Goal: Obtain resource: Obtain resource

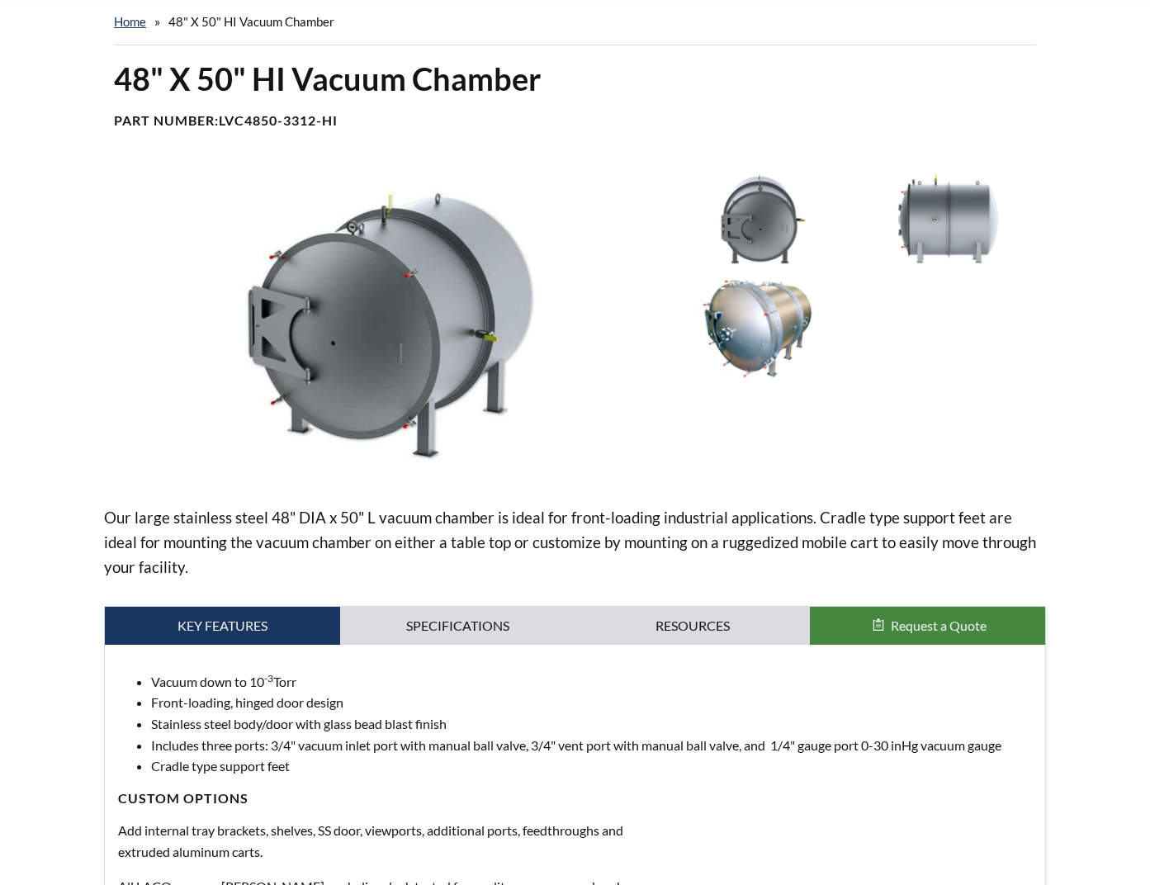
select select "Pripomoček za prevajanje jezikov"
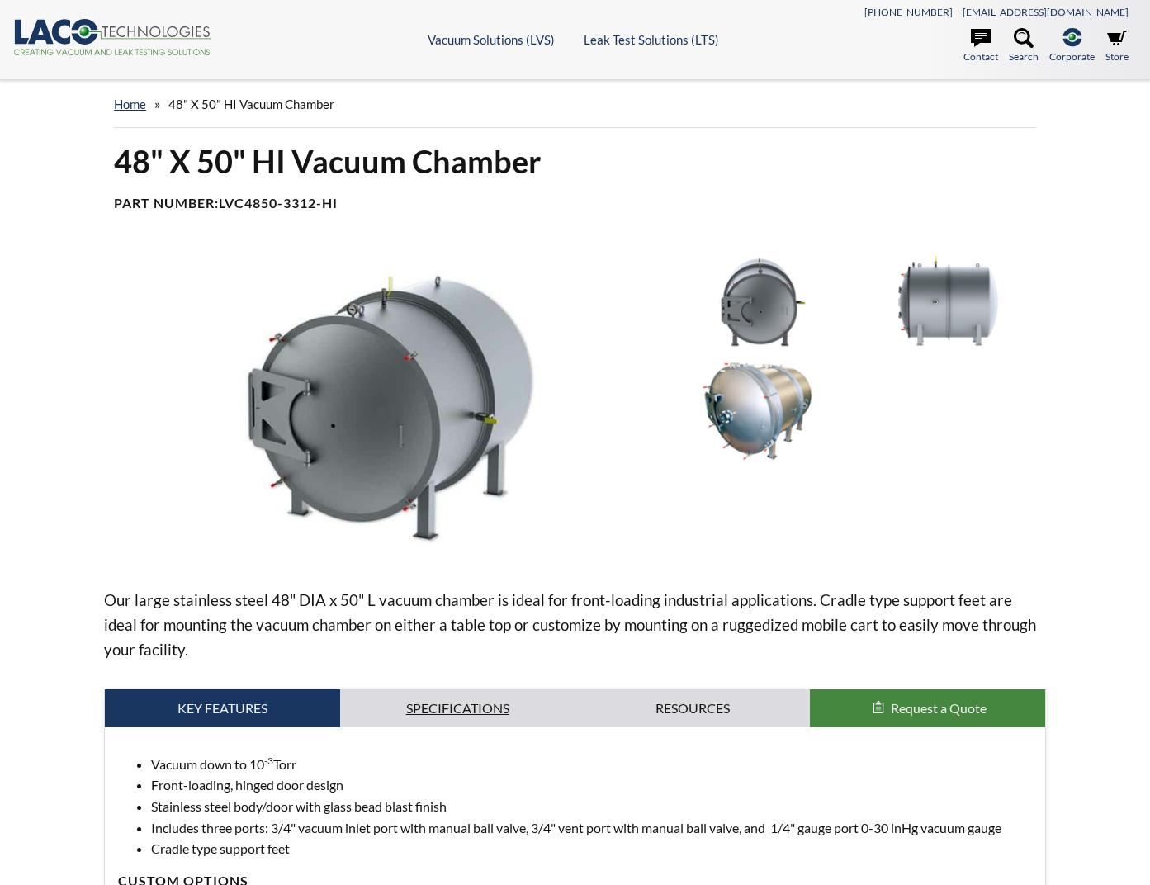
click at [495, 710] on link "Specifications" at bounding box center [457, 708] width 235 height 38
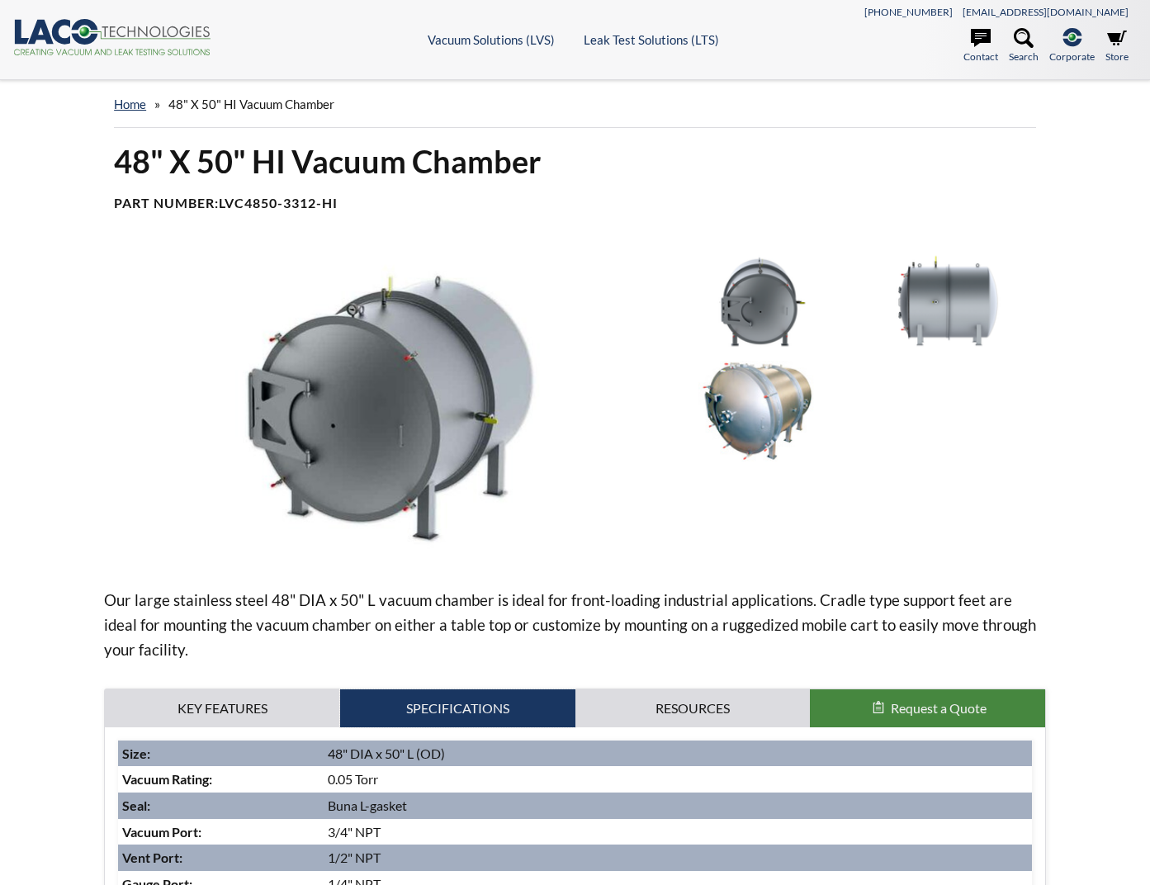
scroll to position [413, 0]
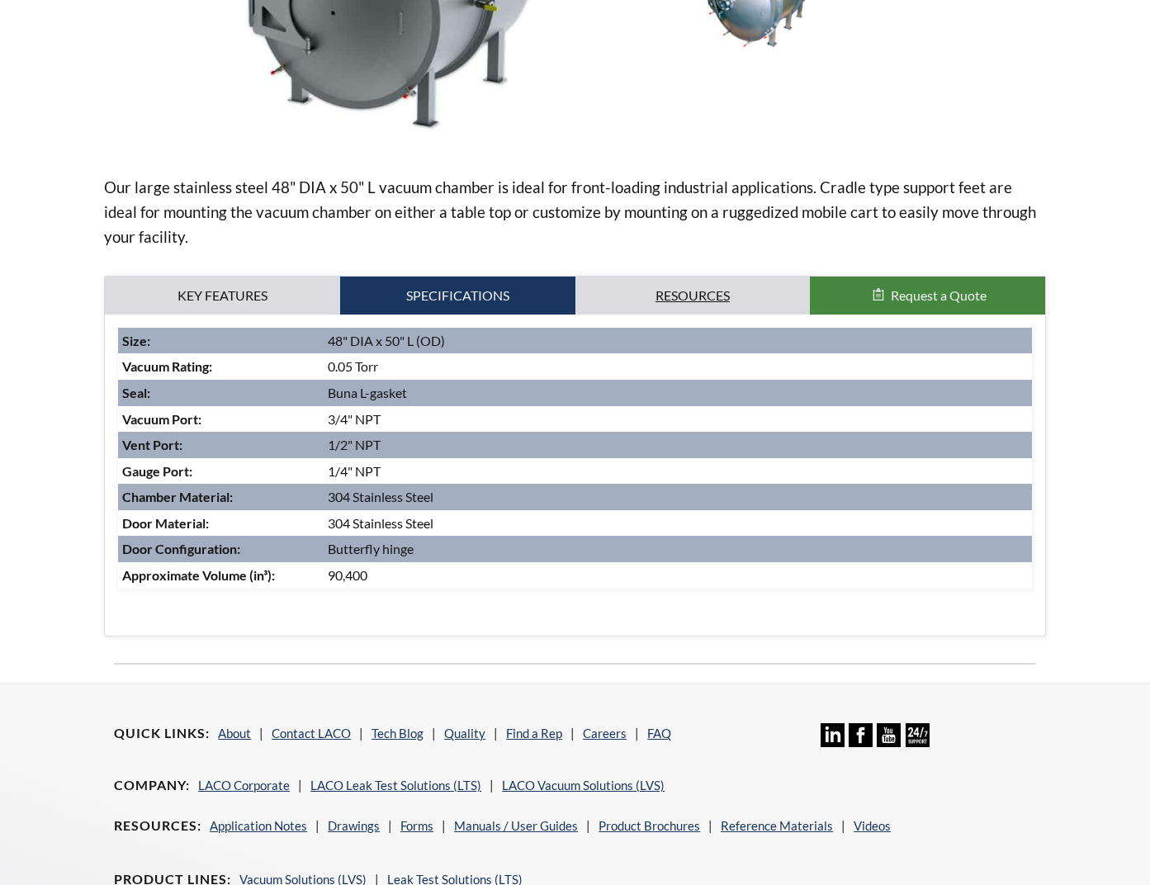
click at [723, 289] on link "Resources" at bounding box center [693, 296] width 235 height 38
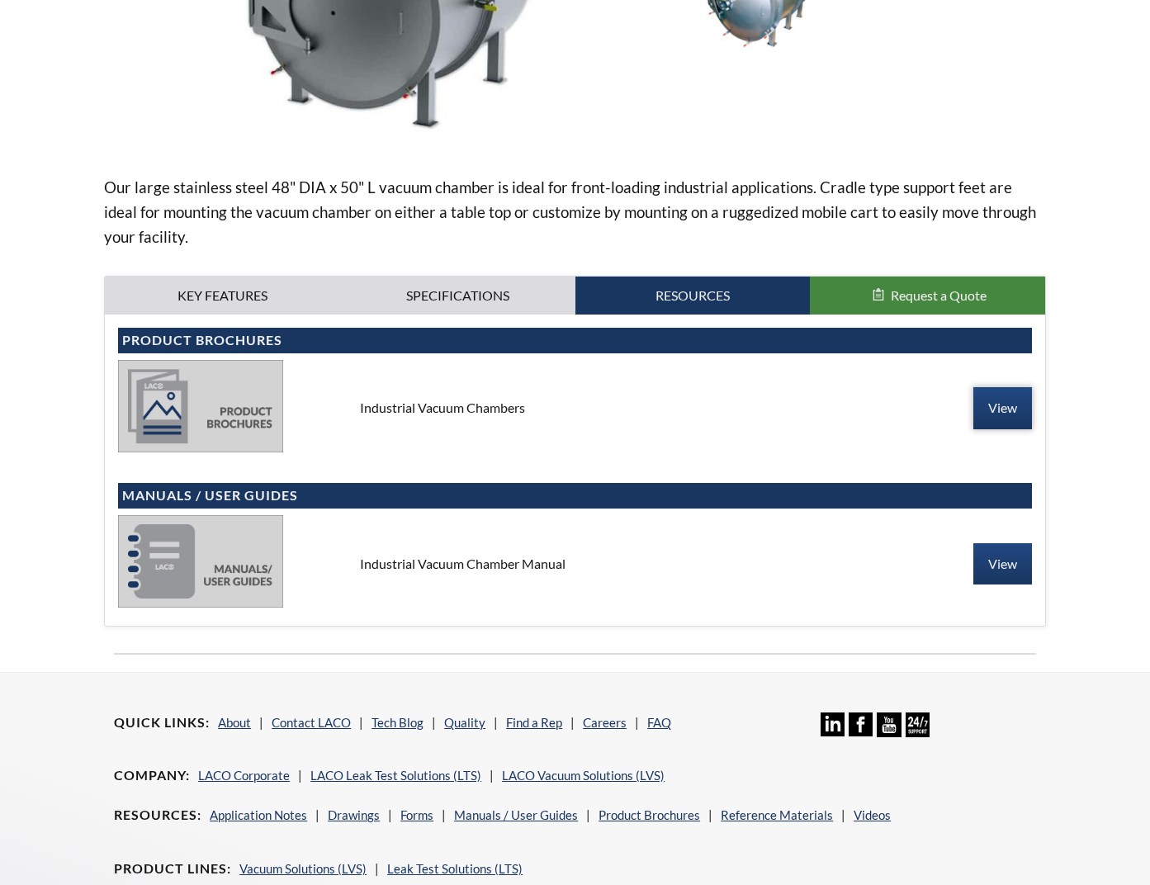
click at [997, 410] on link "View" at bounding box center [1003, 407] width 59 height 41
click at [489, 306] on link "Specifications" at bounding box center [457, 296] width 235 height 38
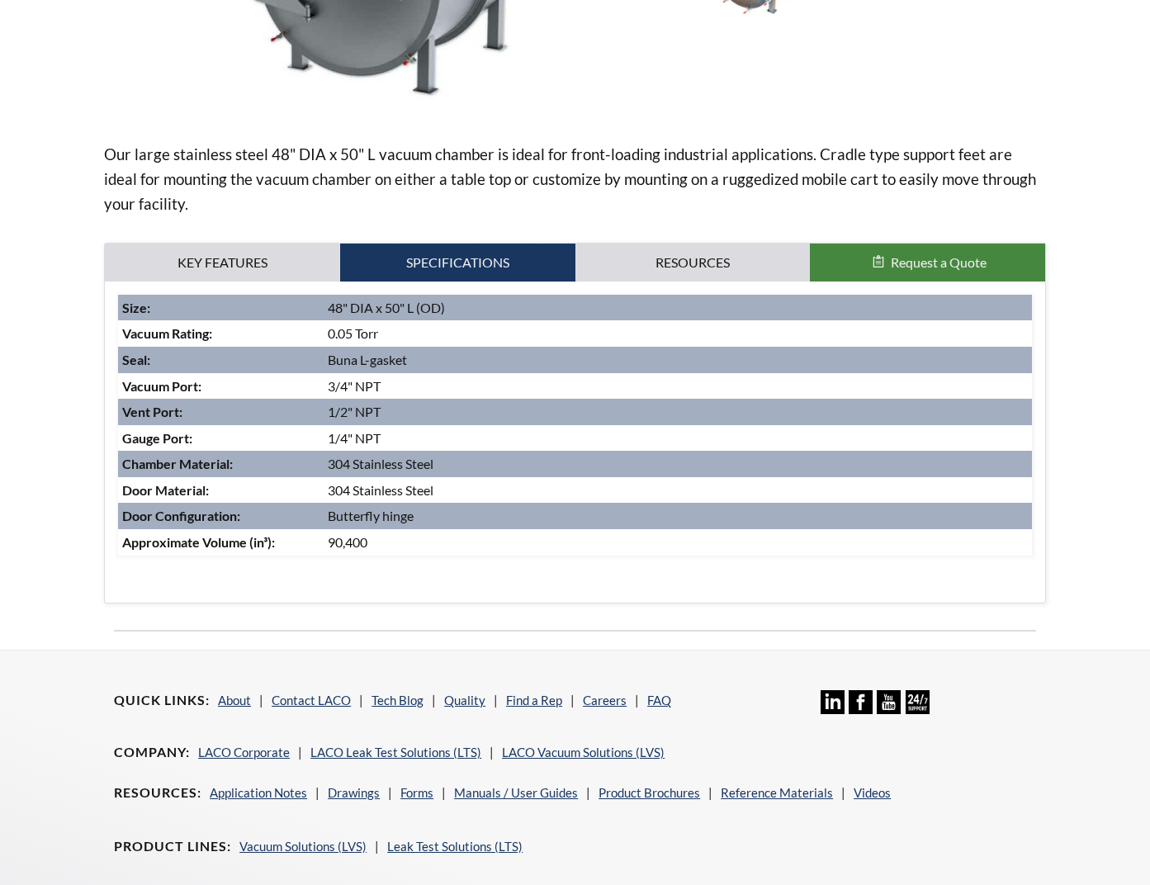
scroll to position [263, 0]
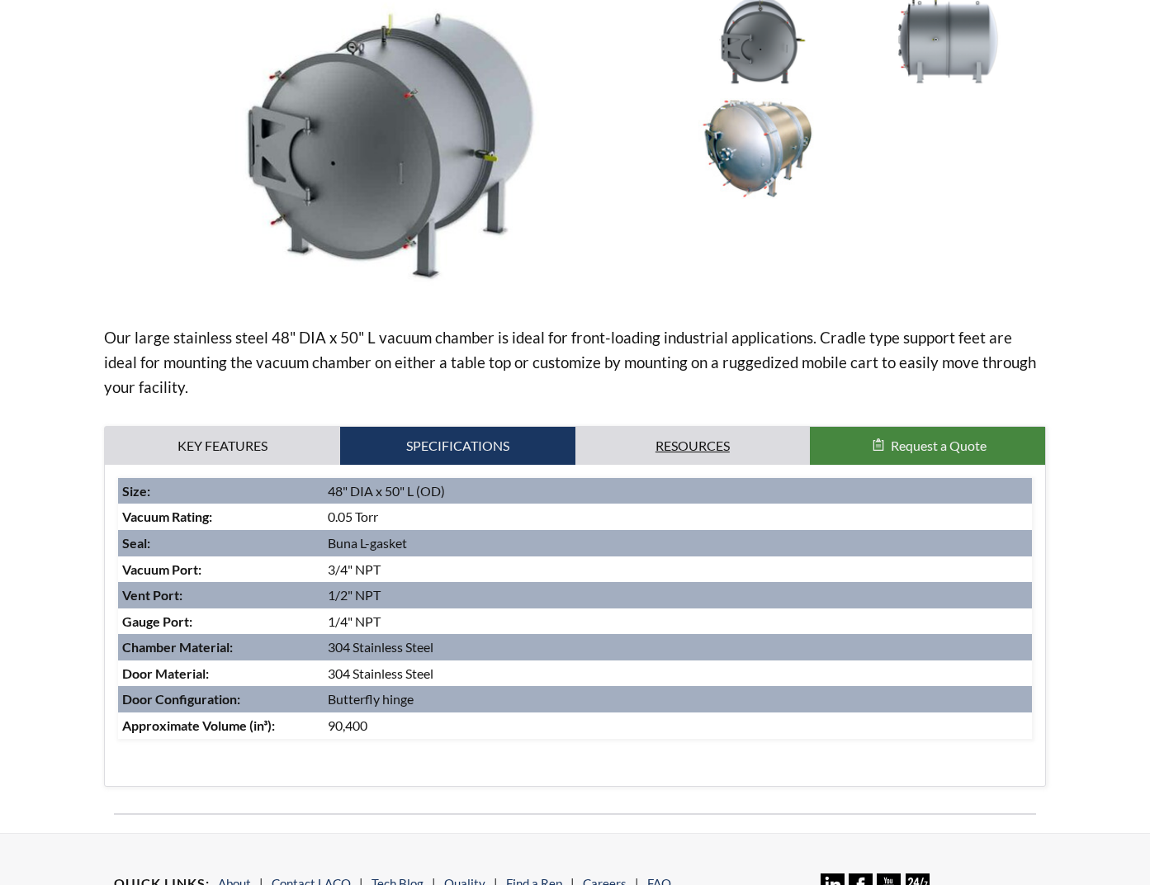
click at [706, 442] on link "Resources" at bounding box center [693, 446] width 235 height 38
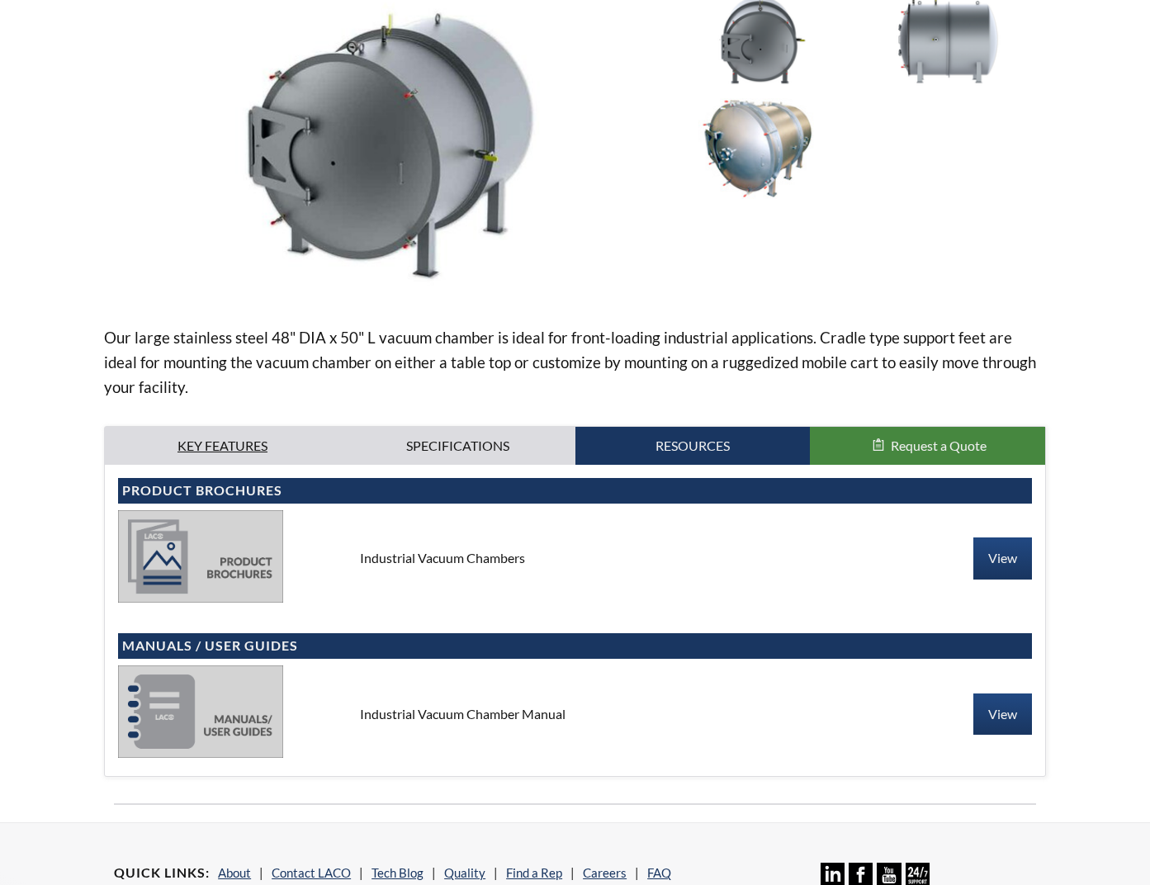
click at [241, 453] on link "Key Features" at bounding box center [222, 446] width 235 height 38
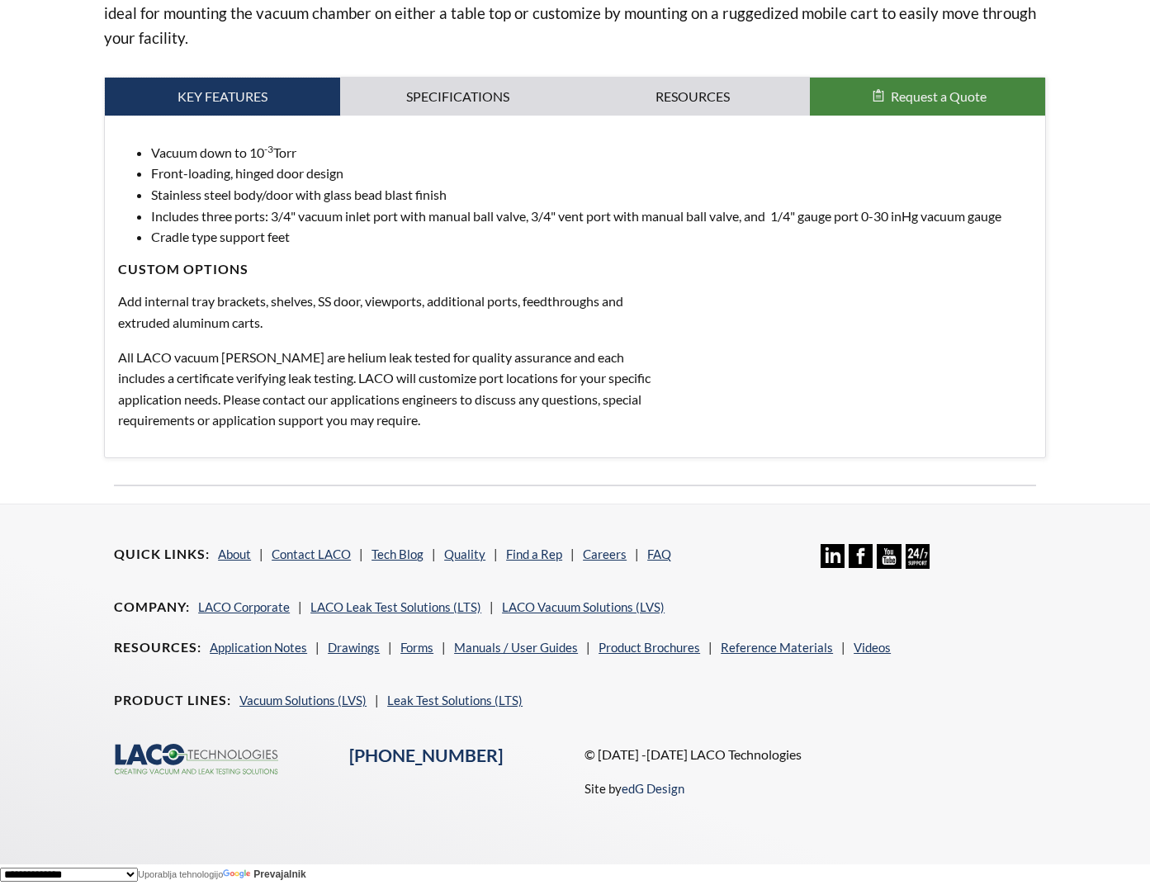
scroll to position [614, 0]
drag, startPoint x: 346, startPoint y: 175, endPoint x: 213, endPoint y: 169, distance: 133.1
click at [213, 169] on li "Front-loading, hinged door design" at bounding box center [591, 173] width 881 height 21
